Goal: Entertainment & Leisure: Consume media (video, audio)

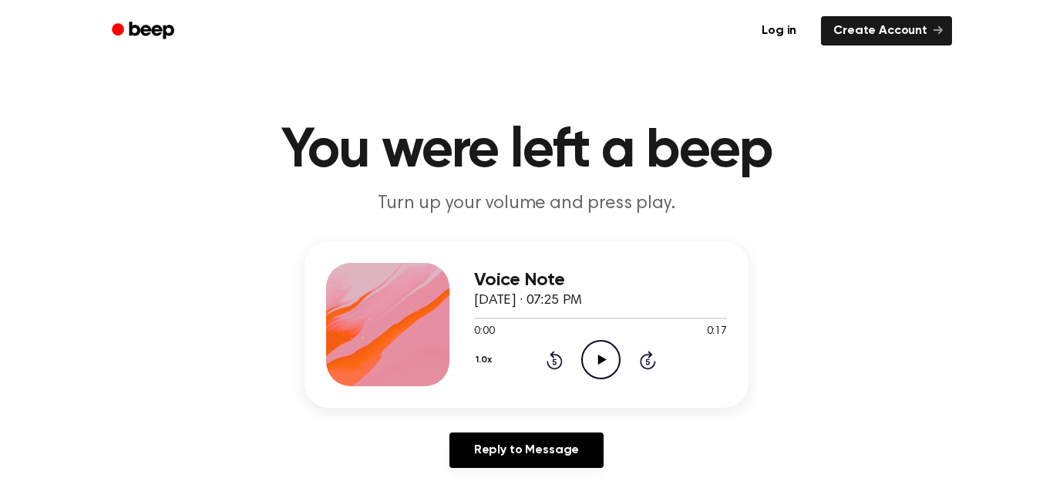
click at [593, 358] on icon "Play Audio" at bounding box center [600, 359] width 39 height 39
click at [591, 364] on icon "Pause Audio" at bounding box center [600, 359] width 39 height 39
click at [603, 365] on icon "Play Audio" at bounding box center [600, 359] width 39 height 39
click at [593, 357] on icon "Play Audio" at bounding box center [600, 359] width 39 height 39
click at [600, 346] on icon "Play Audio" at bounding box center [600, 359] width 39 height 39
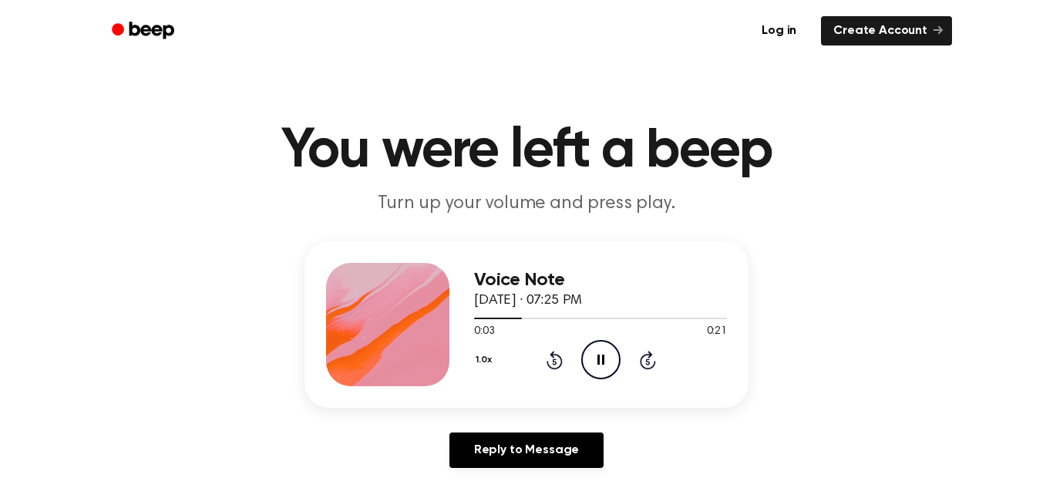
click at [600, 346] on icon "Pause Audio" at bounding box center [600, 359] width 39 height 39
click at [556, 363] on icon "Rewind 5 seconds" at bounding box center [554, 360] width 17 height 20
click at [587, 357] on icon "Play Audio" at bounding box center [600, 359] width 39 height 39
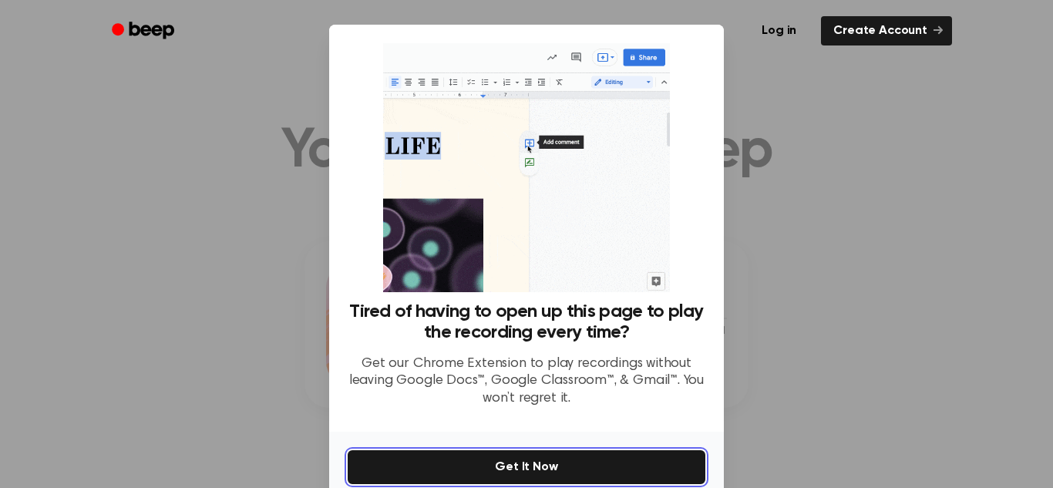
click at [604, 469] on button "Get It Now" at bounding box center [527, 467] width 358 height 34
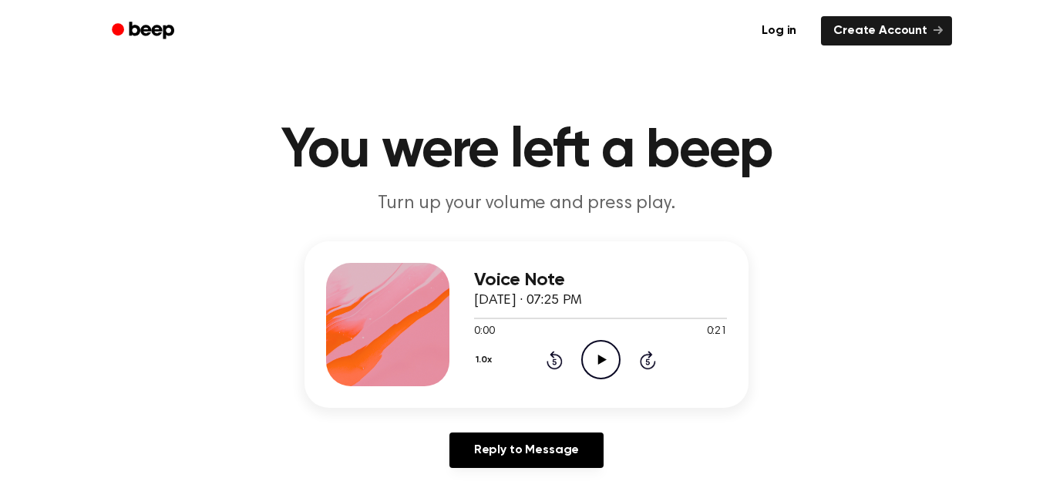
click at [586, 371] on circle at bounding box center [601, 360] width 38 height 38
click at [604, 357] on icon "Play Audio" at bounding box center [600, 359] width 39 height 39
click at [609, 355] on icon "Play Audio" at bounding box center [600, 359] width 39 height 39
click at [587, 361] on icon "Play Audio" at bounding box center [600, 359] width 39 height 39
click at [593, 371] on icon "Play Audio" at bounding box center [600, 359] width 39 height 39
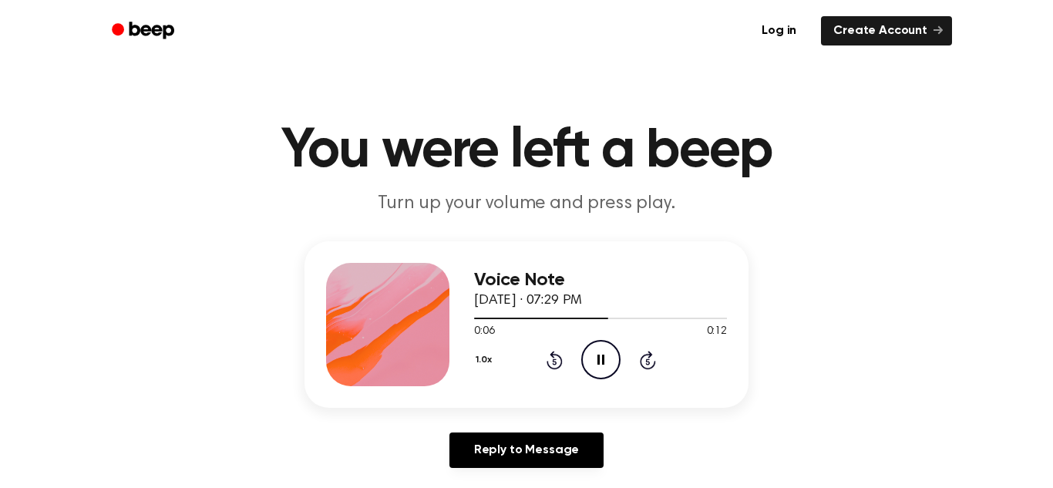
click at [558, 357] on icon at bounding box center [554, 360] width 16 height 18
click at [581, 371] on icon "Play Audio" at bounding box center [600, 359] width 39 height 39
click at [600, 401] on div "Voice Note [DATE] · 07:31 PM 0:04 0:23 Your browser does not support the [objec…" at bounding box center [526, 324] width 444 height 166
click at [558, 357] on icon at bounding box center [554, 360] width 16 height 18
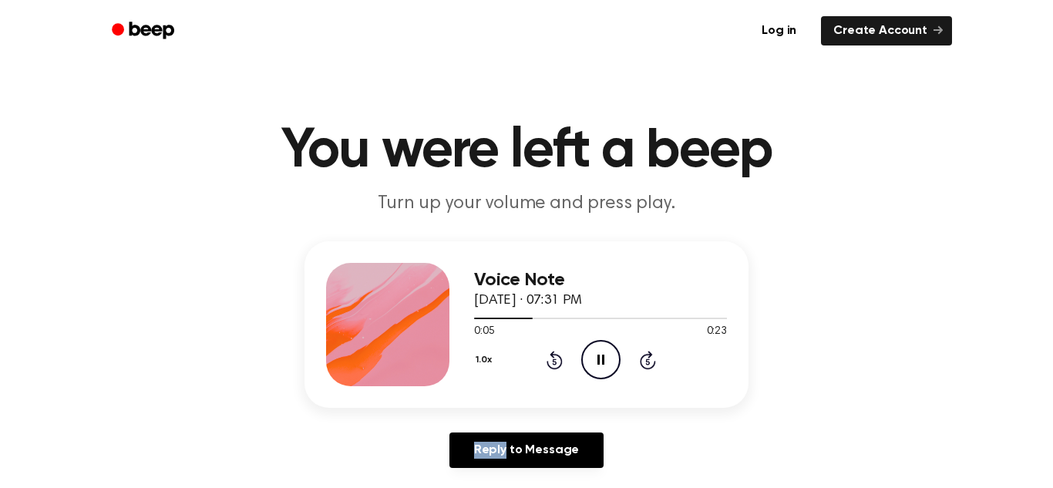
click at [559, 358] on icon at bounding box center [554, 360] width 16 height 18
click at [566, 361] on div "1.0x Rewind 5 seconds Pause Audio Skip 5 seconds" at bounding box center [600, 359] width 253 height 39
click at [560, 359] on icon at bounding box center [554, 360] width 16 height 18
click at [620, 358] on circle at bounding box center [601, 360] width 38 height 38
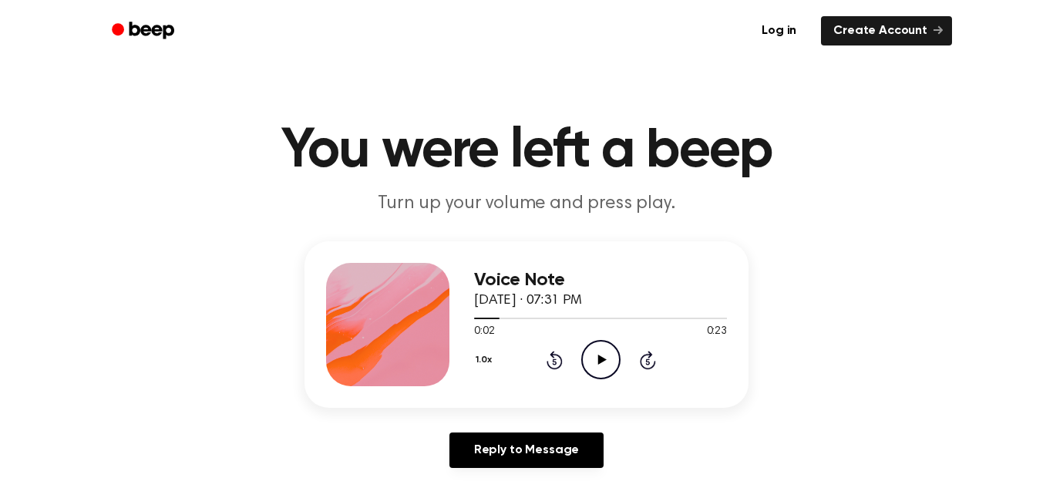
click at [556, 359] on icon "Rewind 5 seconds" at bounding box center [554, 360] width 17 height 20
click at [588, 376] on icon "Play Audio" at bounding box center [600, 359] width 39 height 39
